Goal: Information Seeking & Learning: Check status

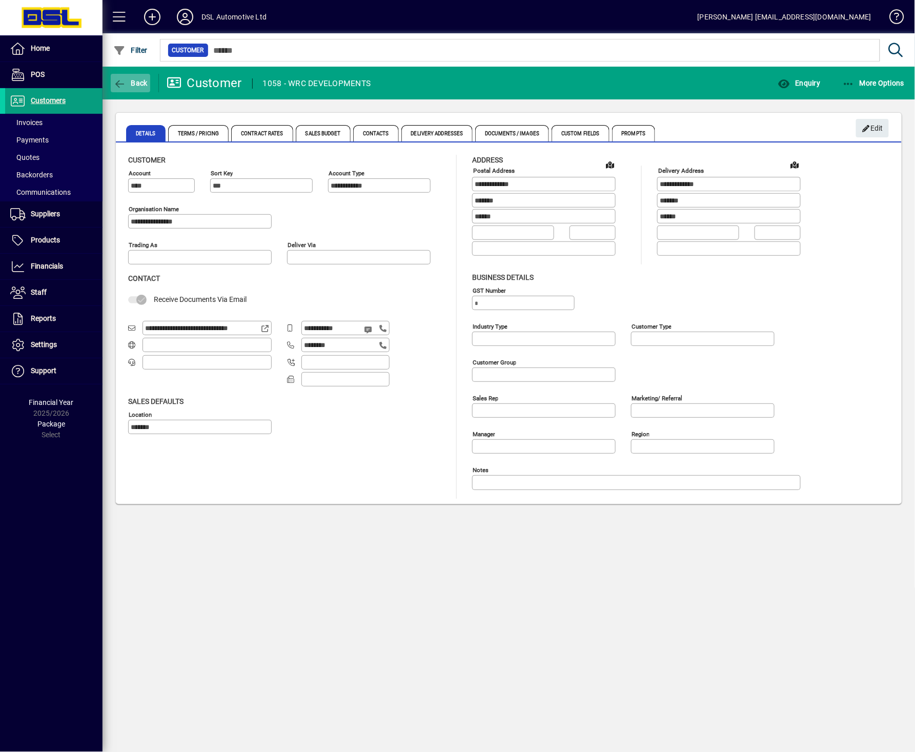
click at [134, 80] on span "Back" at bounding box center [130, 83] width 34 height 8
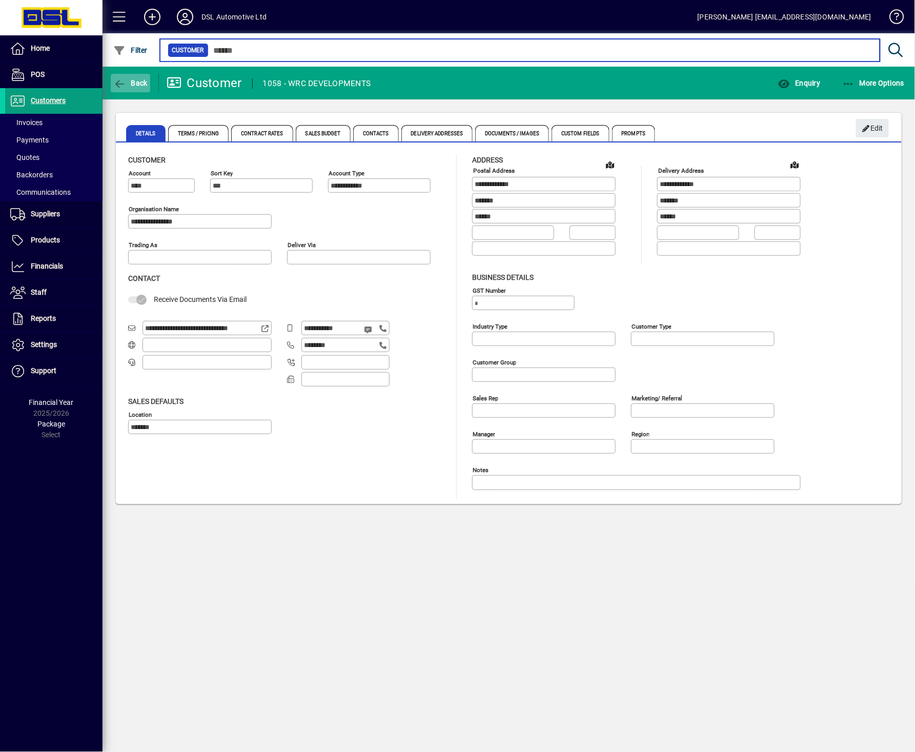
type input "***"
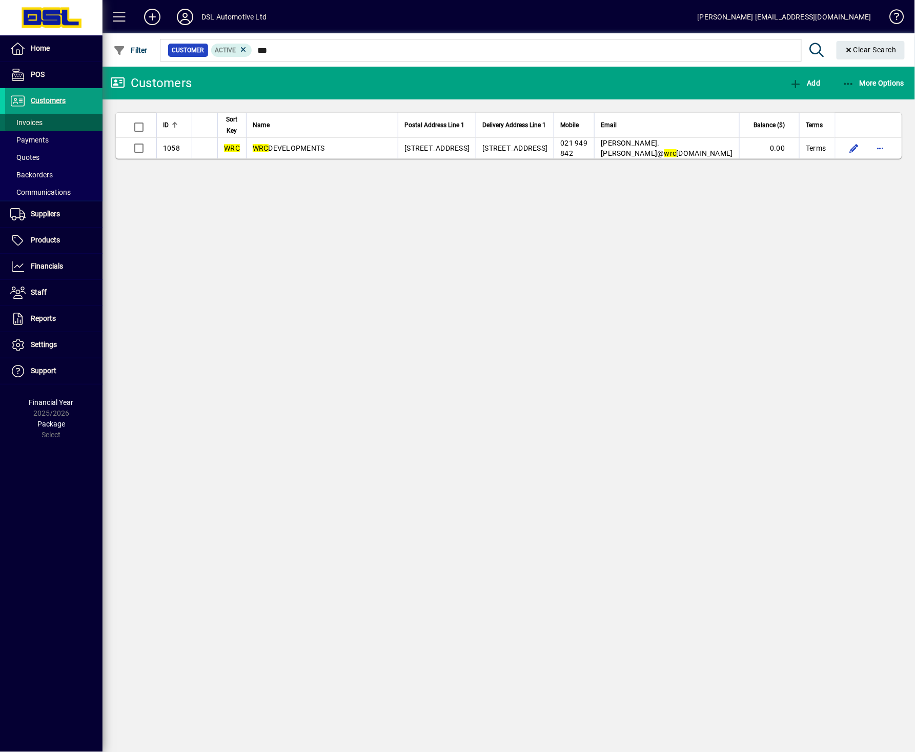
click at [41, 120] on span "Invoices" at bounding box center [26, 122] width 32 height 8
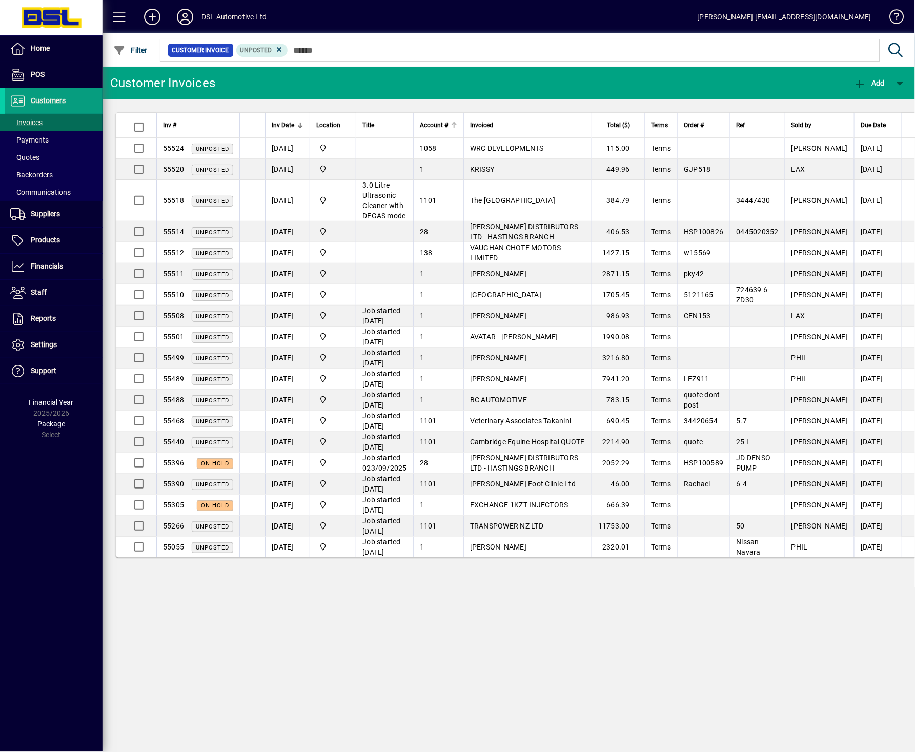
click at [455, 124] on div at bounding box center [454, 124] width 1 height 5
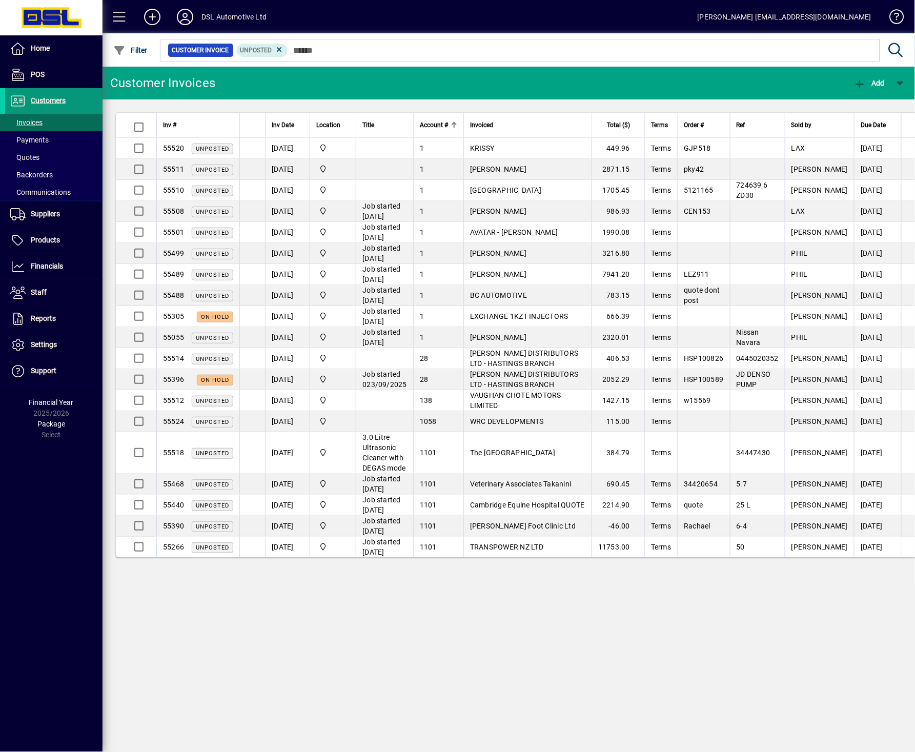
click at [57, 101] on span "Customers" at bounding box center [48, 100] width 35 height 8
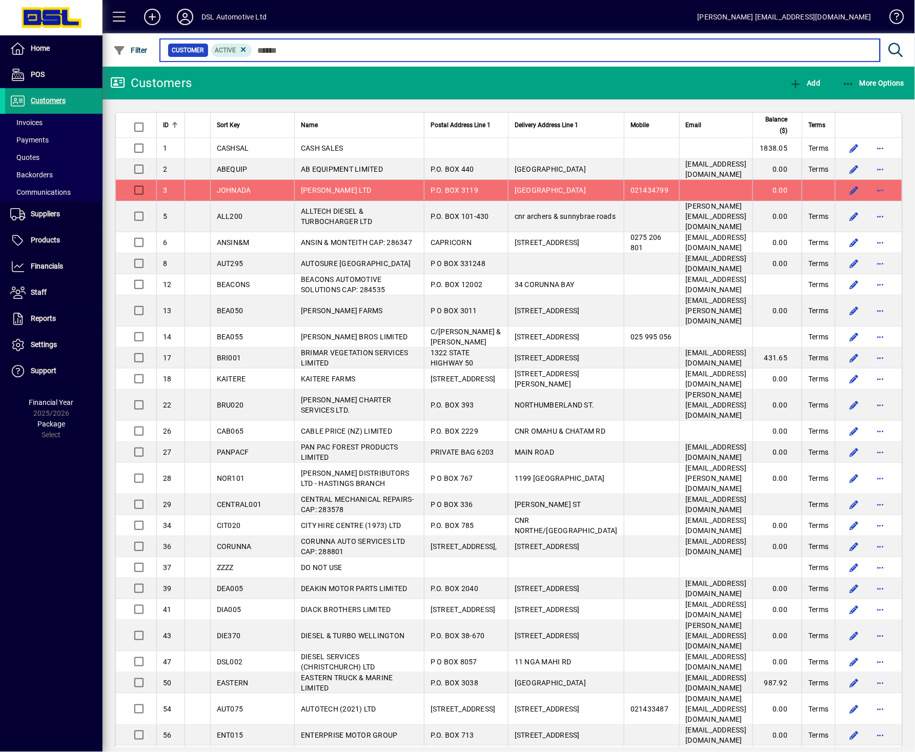
click at [325, 49] on input "text" at bounding box center [562, 50] width 620 height 14
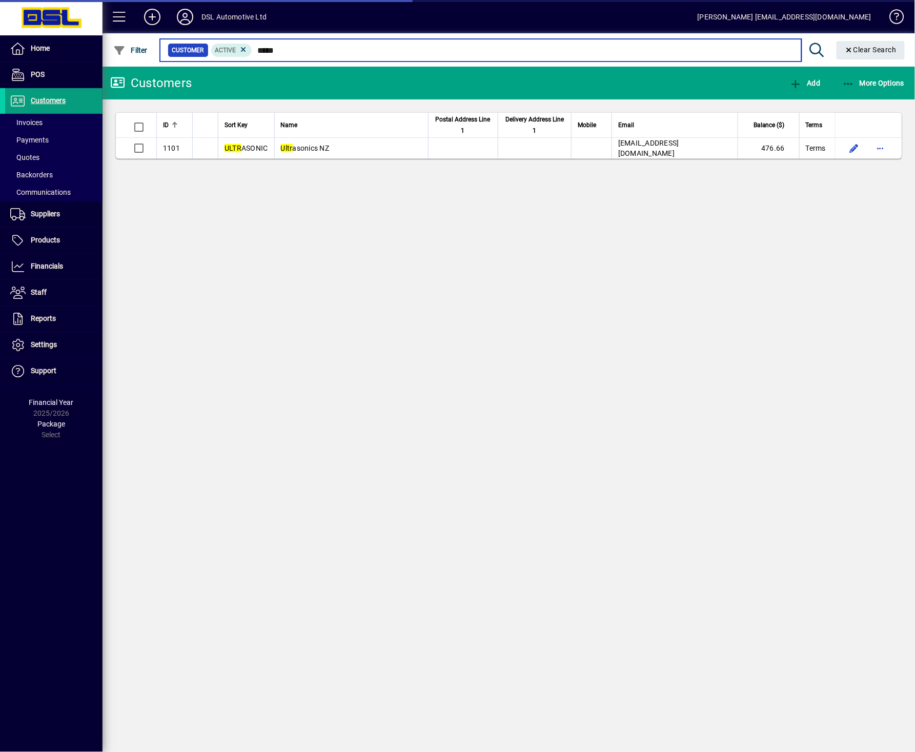
type input "*****"
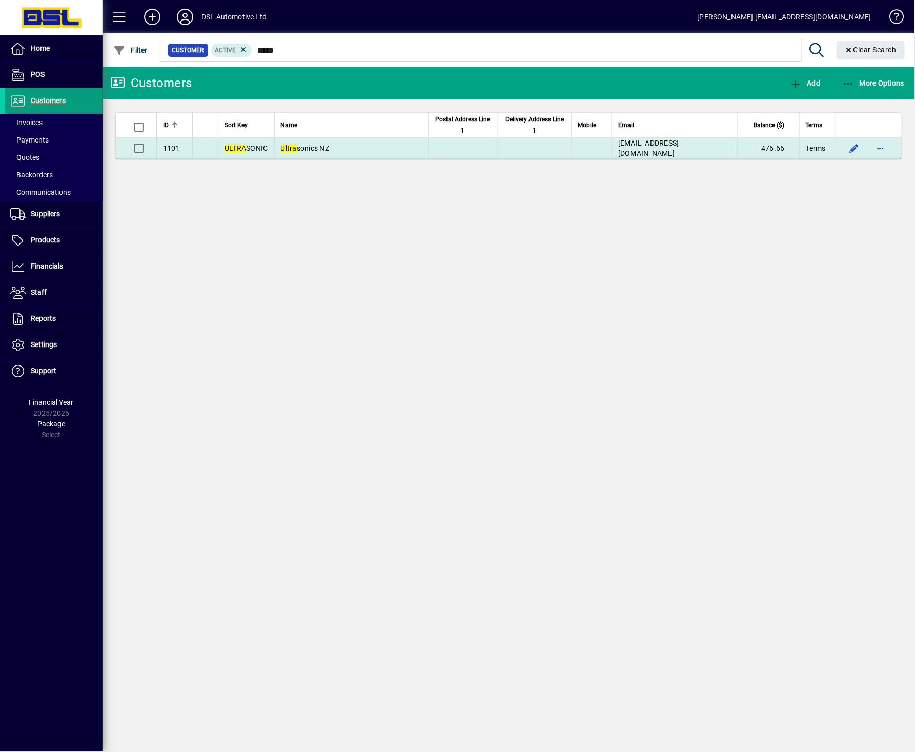
click at [366, 147] on td "Ultra sonics NZ" at bounding box center [351, 148] width 154 height 20
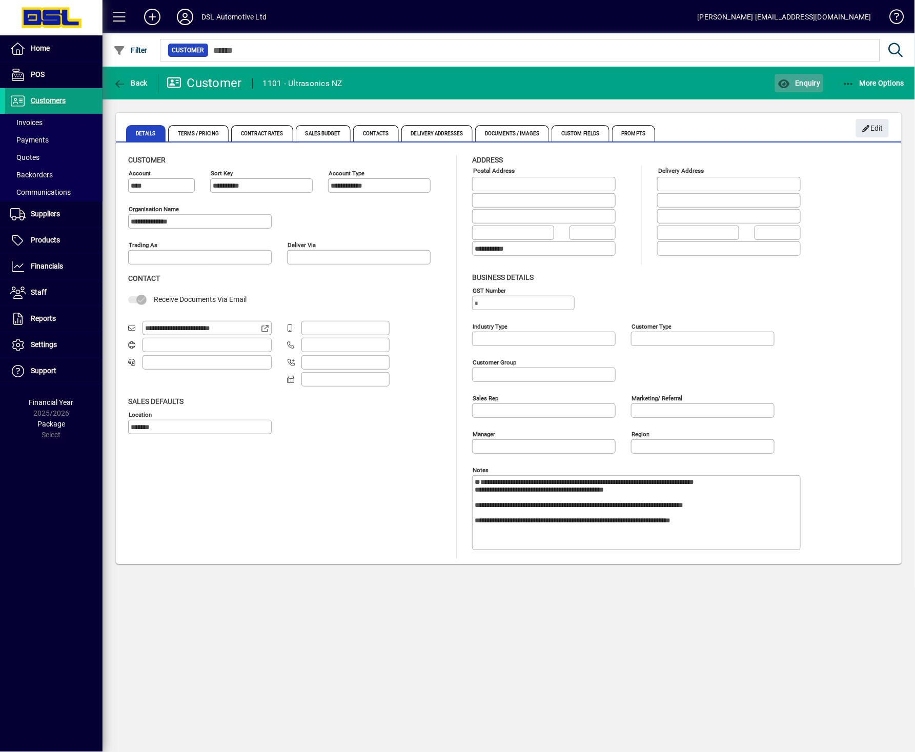
click at [820, 78] on span "button" at bounding box center [799, 83] width 48 height 25
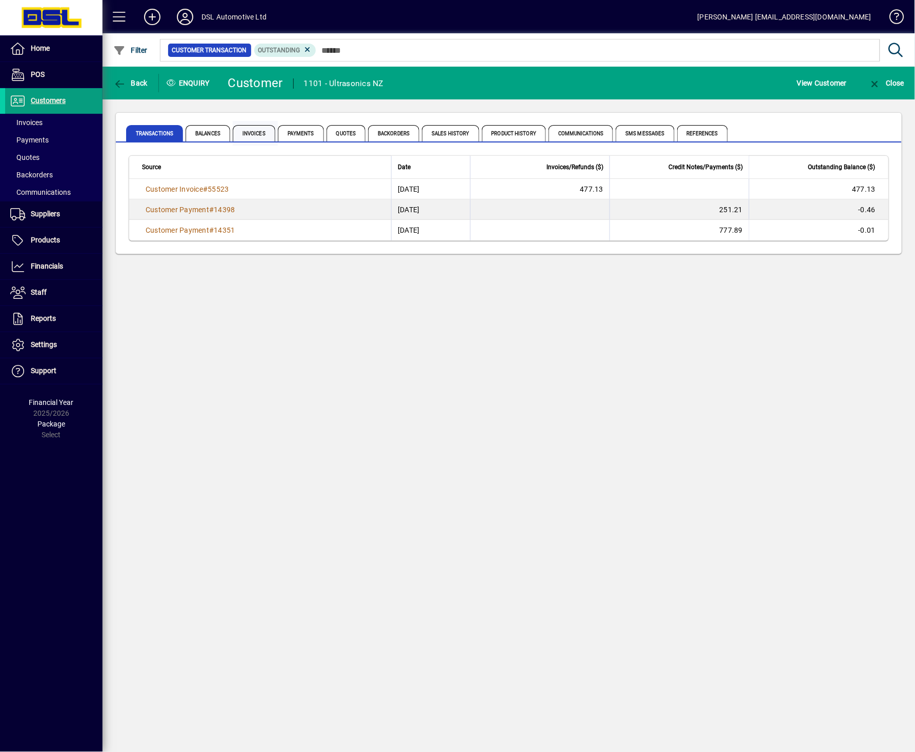
click at [260, 132] on span "Invoices" at bounding box center [254, 133] width 43 height 16
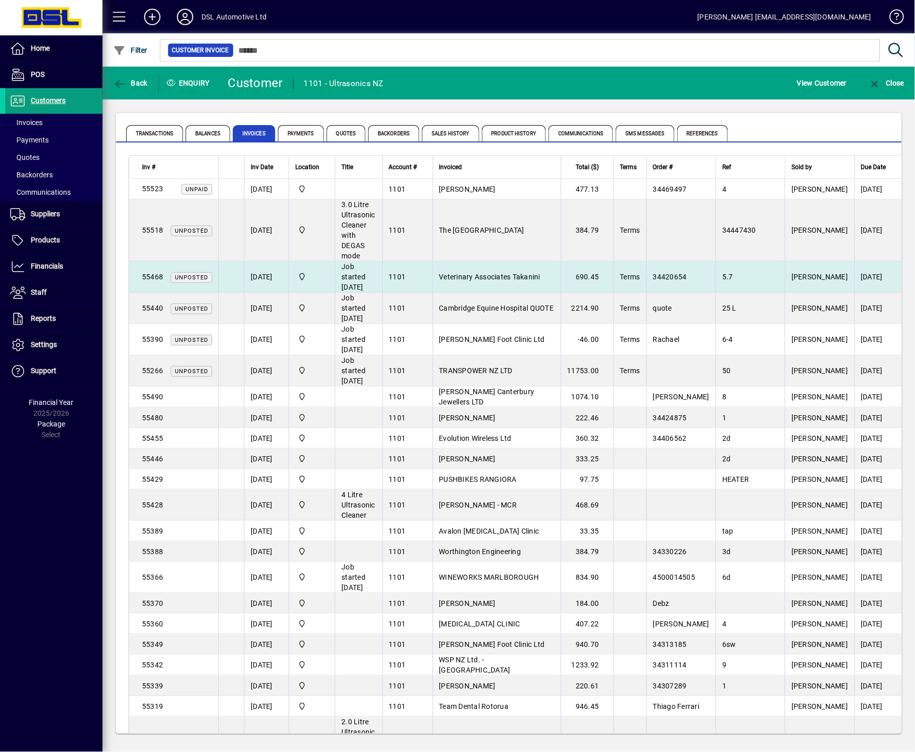
click at [485, 273] on span "Veterinary Associates Takanini" at bounding box center [489, 277] width 101 height 8
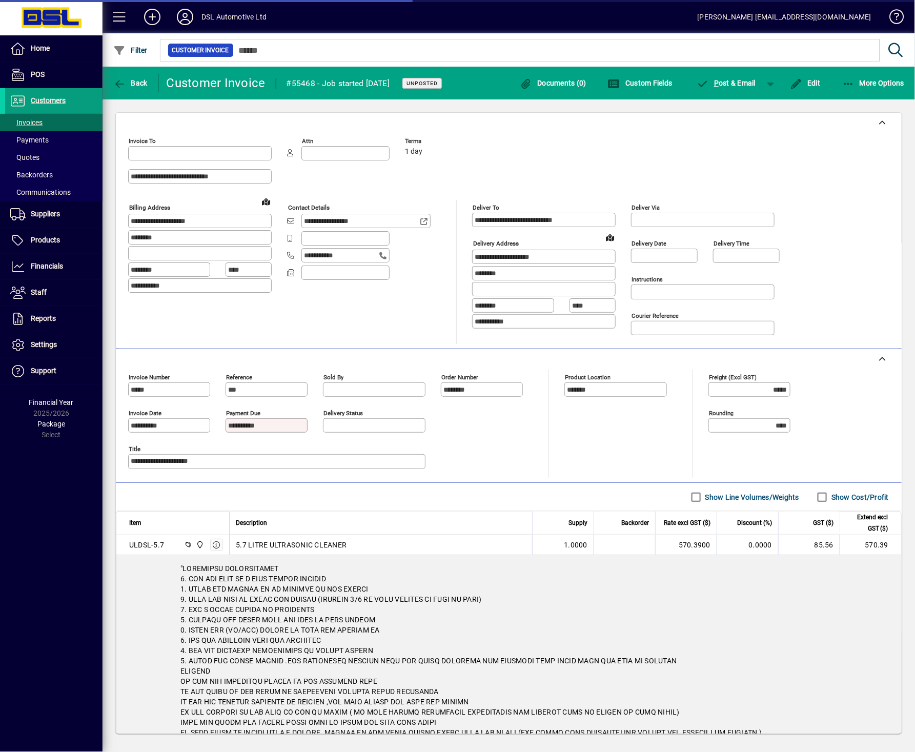
type input "**********"
click at [140, 84] on span "Back" at bounding box center [130, 83] width 34 height 8
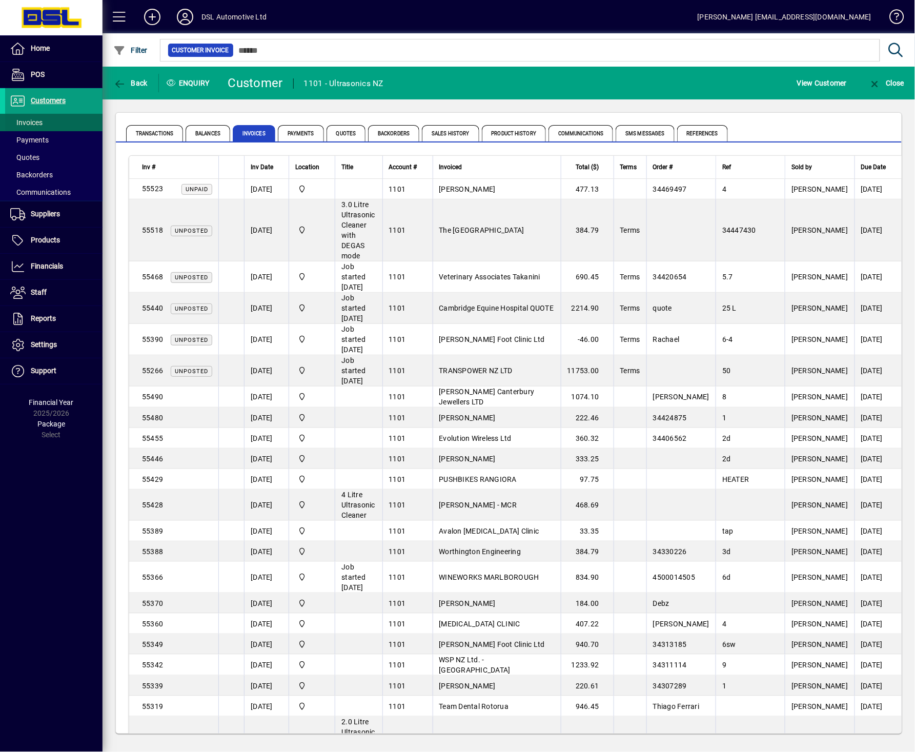
click at [38, 119] on span "Invoices" at bounding box center [26, 122] width 32 height 8
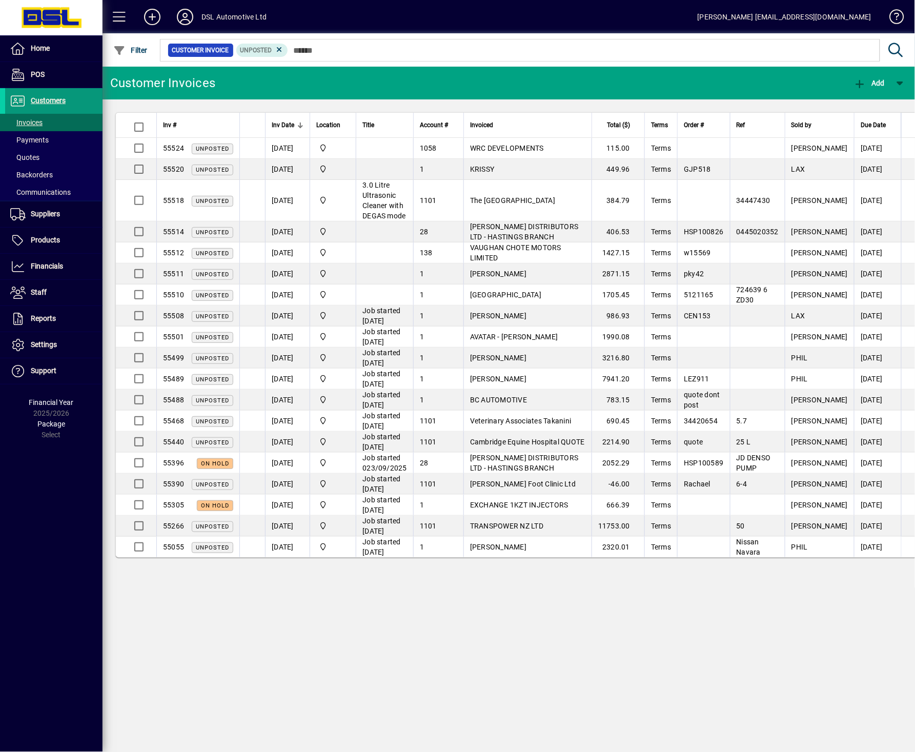
click at [50, 101] on span "Customers" at bounding box center [48, 100] width 35 height 8
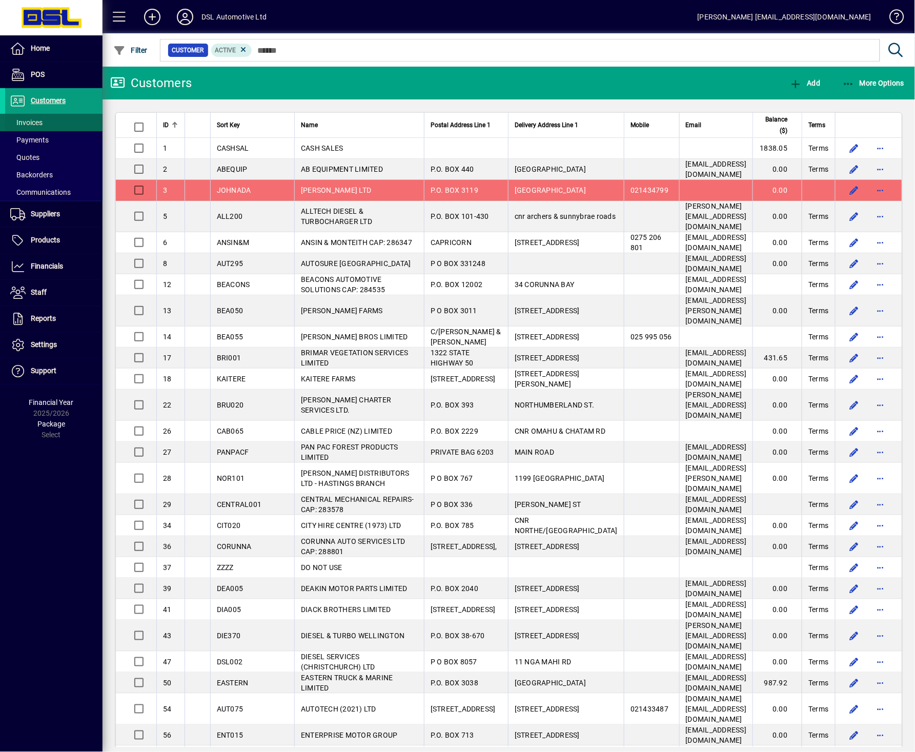
click at [34, 121] on span "Invoices" at bounding box center [26, 122] width 32 height 8
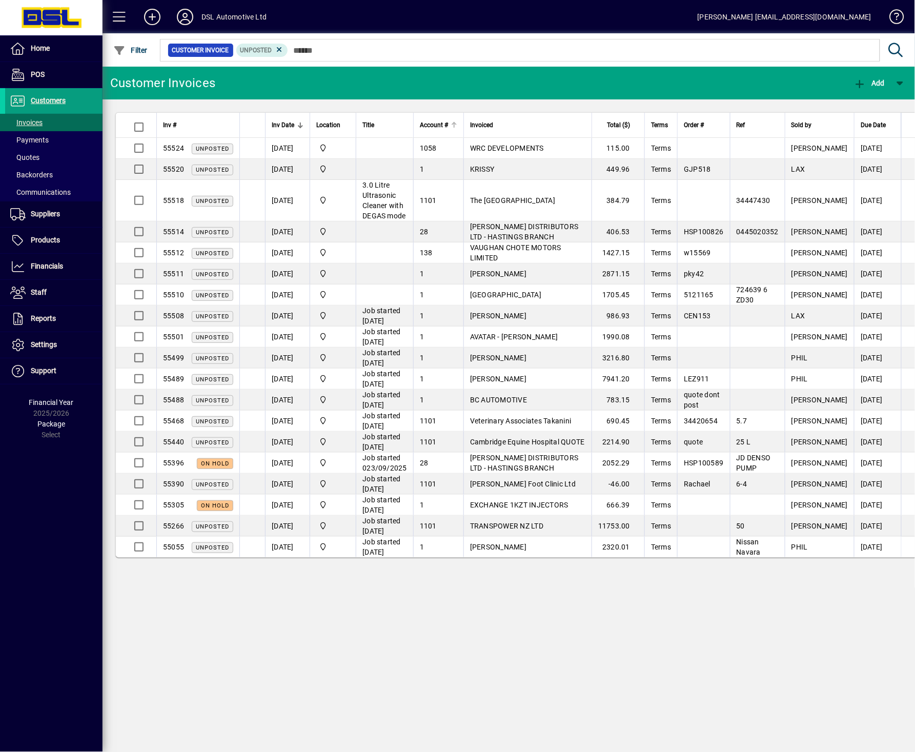
click at [457, 120] on div "Account #" at bounding box center [438, 124] width 37 height 11
